Goal: Transaction & Acquisition: Purchase product/service

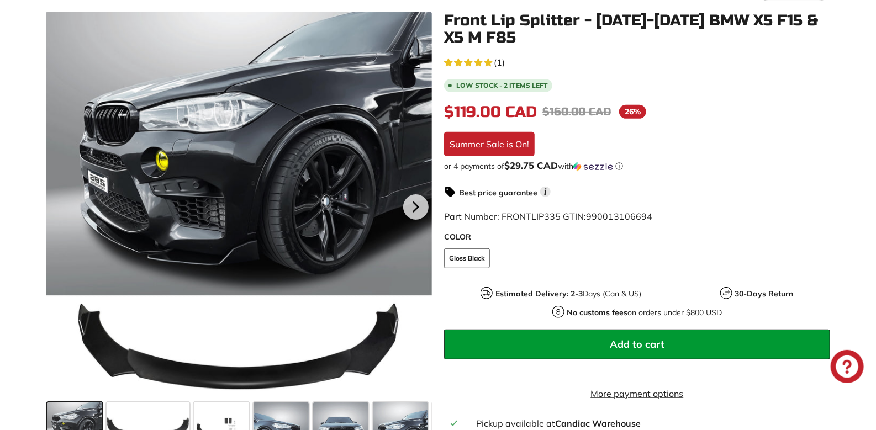
scroll to position [179, 0]
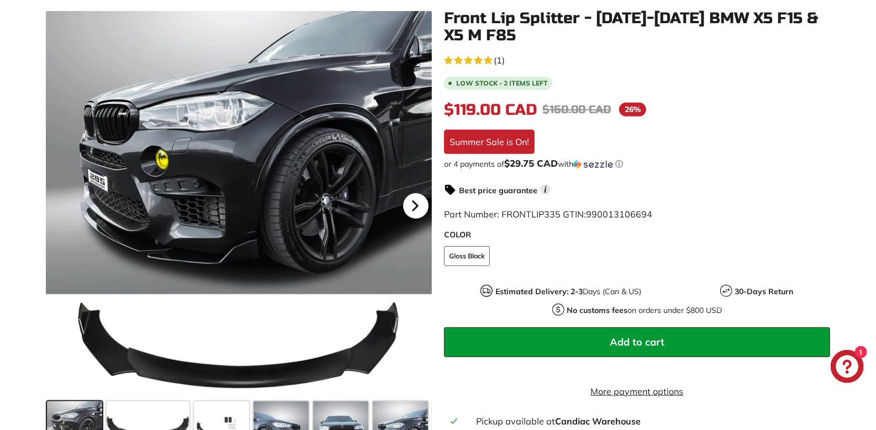
click at [415, 206] on icon at bounding box center [415, 205] width 4 height 9
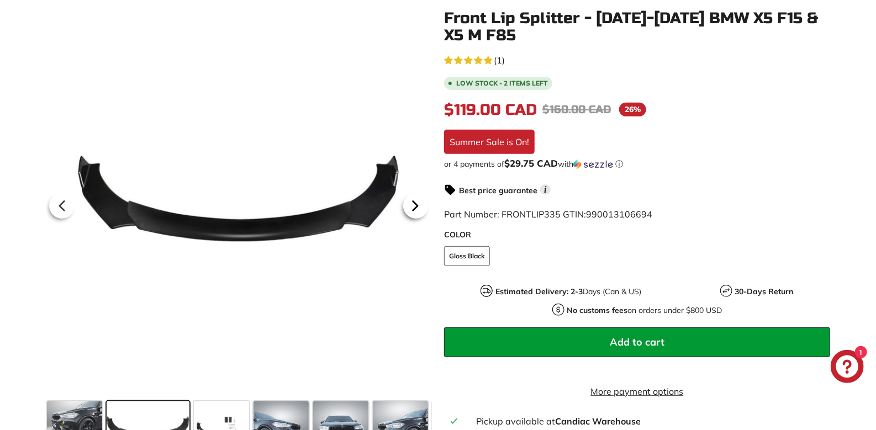
click at [415, 206] on icon at bounding box center [415, 205] width 4 height 9
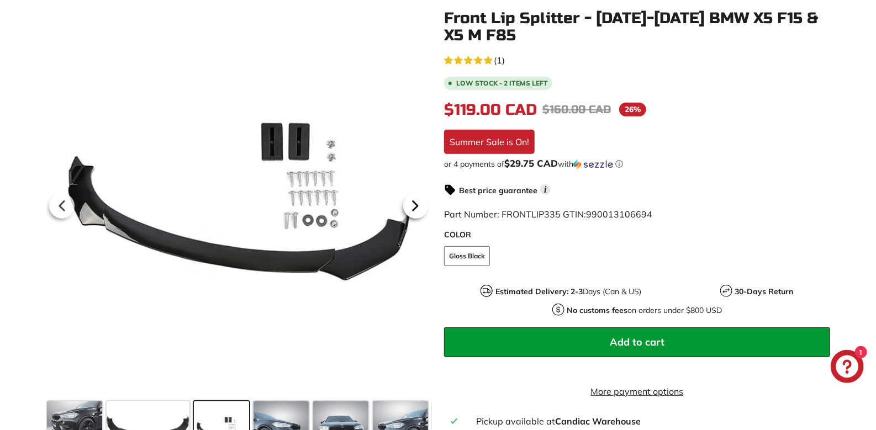
click at [415, 206] on icon at bounding box center [415, 205] width 4 height 9
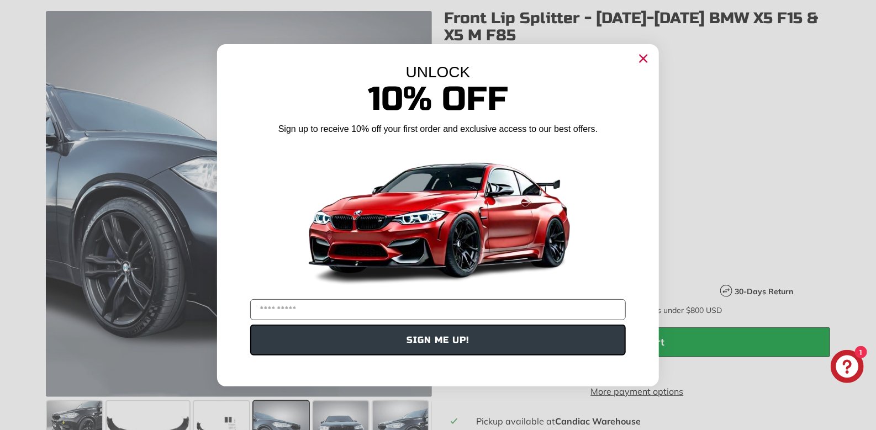
click at [643, 53] on circle "Close dialog" at bounding box center [643, 58] width 17 height 17
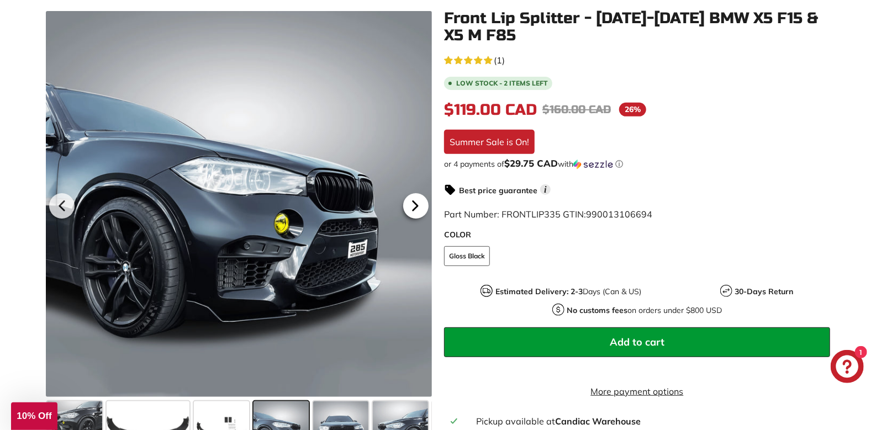
click at [421, 208] on icon at bounding box center [414, 205] width 25 height 25
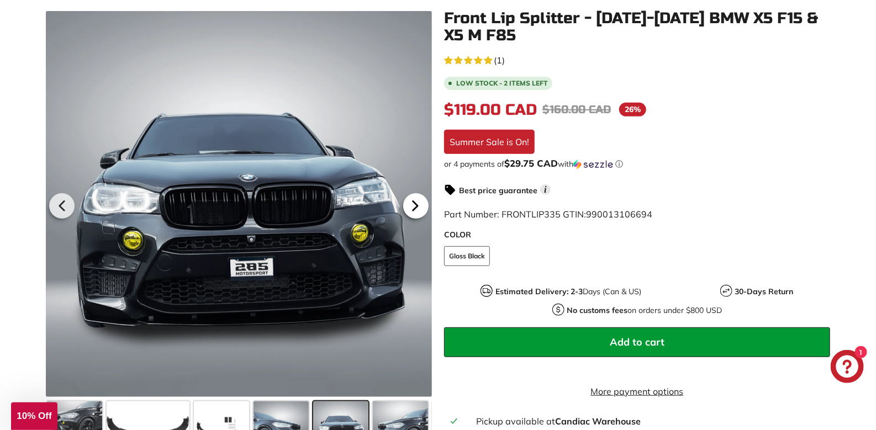
click at [421, 208] on icon at bounding box center [414, 205] width 25 height 25
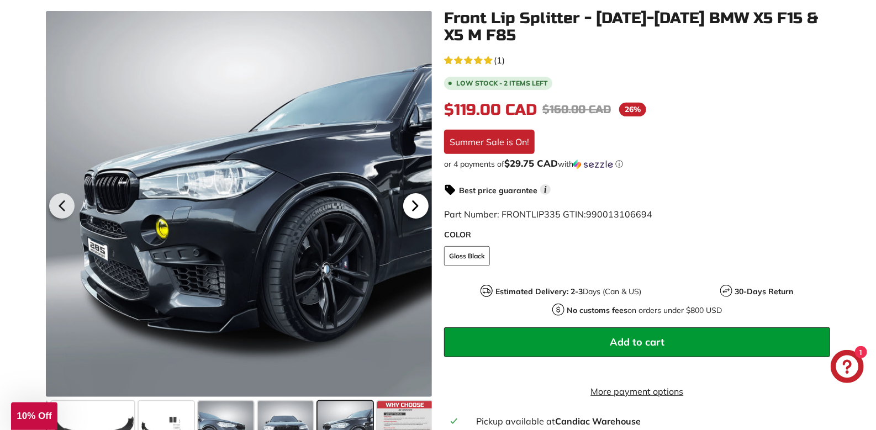
scroll to position [0, 57]
click at [421, 208] on icon at bounding box center [414, 205] width 25 height 25
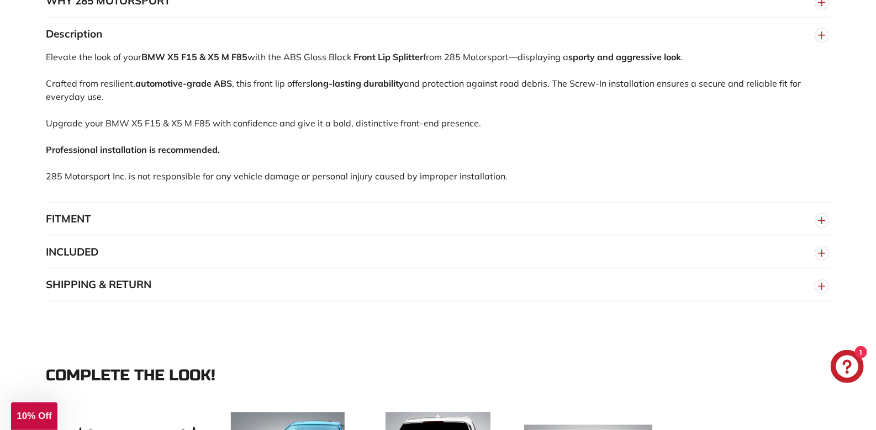
scroll to position [777, 0]
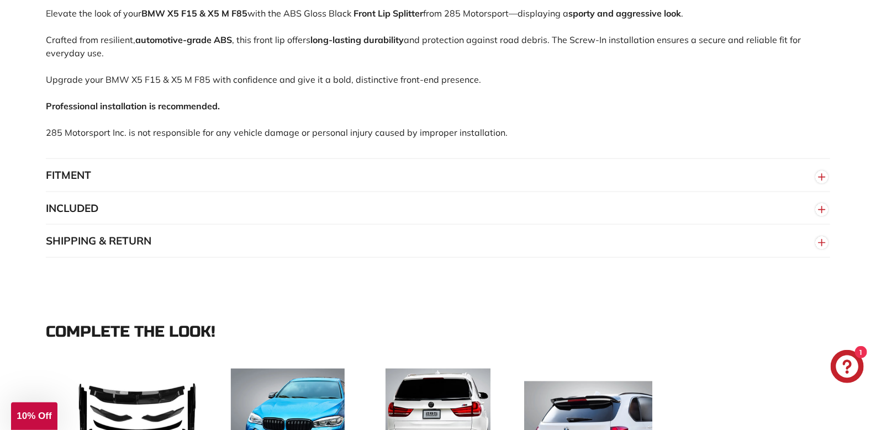
click at [189, 189] on button "FITMENT" at bounding box center [438, 175] width 784 height 33
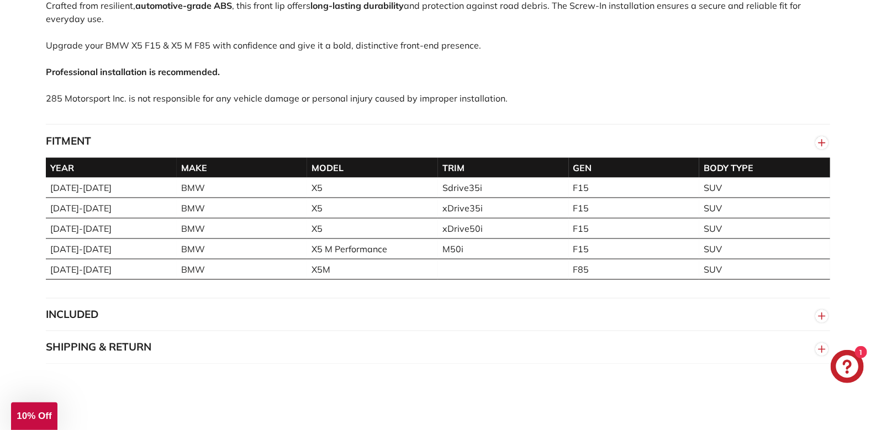
scroll to position [828, 0]
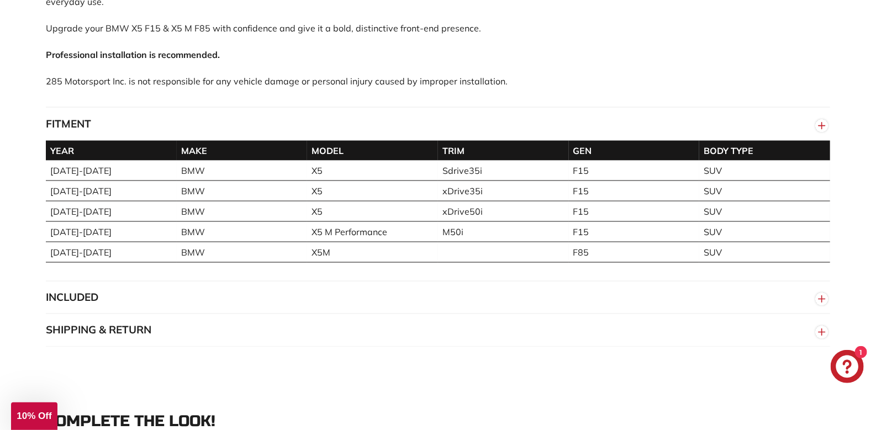
click at [156, 312] on button "INCLUDED" at bounding box center [438, 298] width 784 height 33
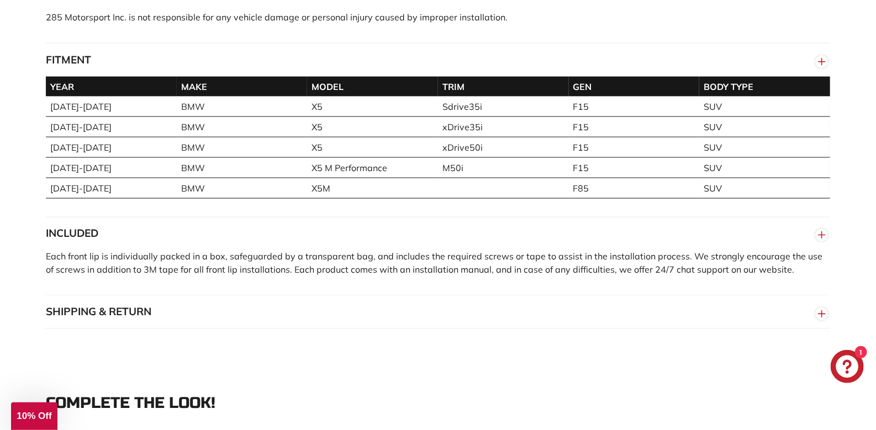
click at [178, 325] on button "SHIPPING & RETURN" at bounding box center [438, 312] width 784 height 33
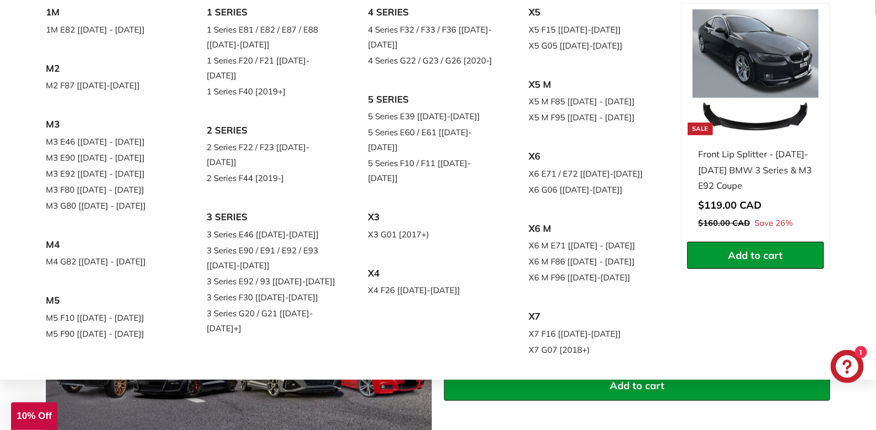
scroll to position [136, 0]
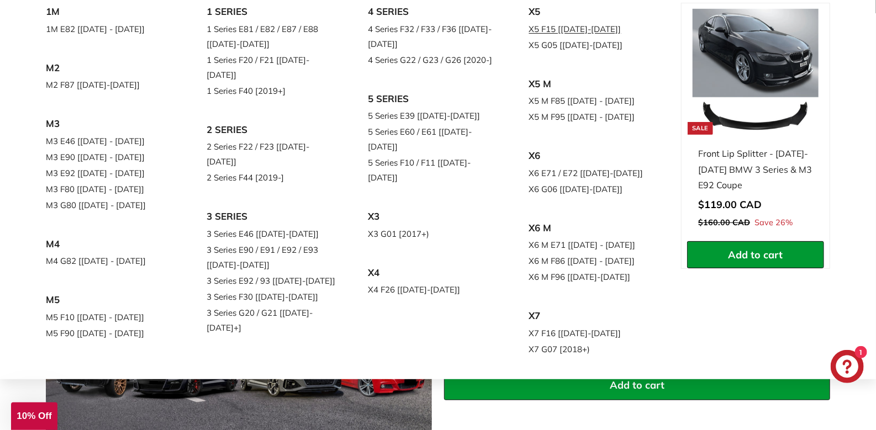
click at [529, 37] on link "X5 F15 [[DATE]-[DATE]]" at bounding box center [594, 29] width 130 height 16
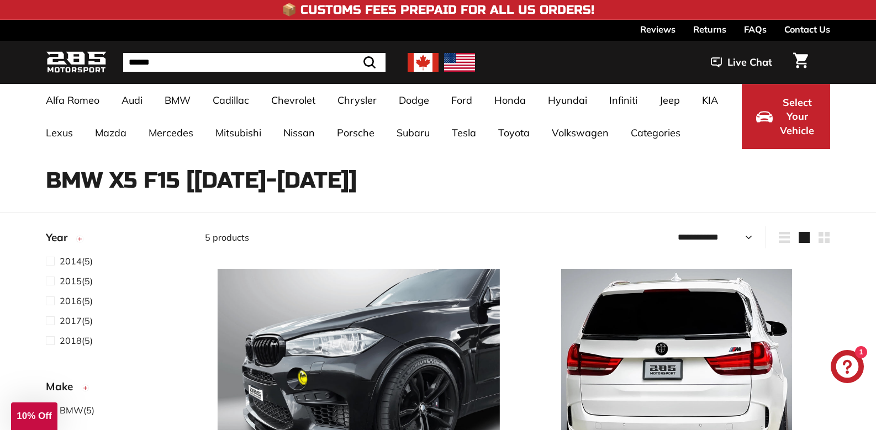
select select "**********"
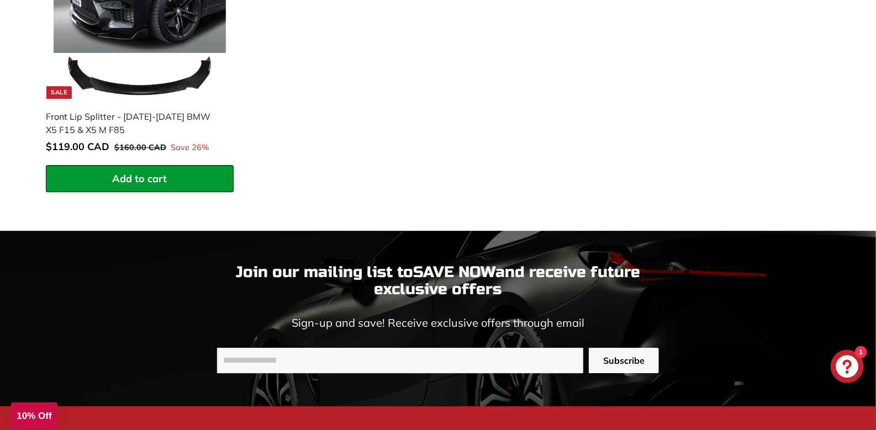
scroll to position [1586, 0]
